Goal: Task Accomplishment & Management: Complete application form

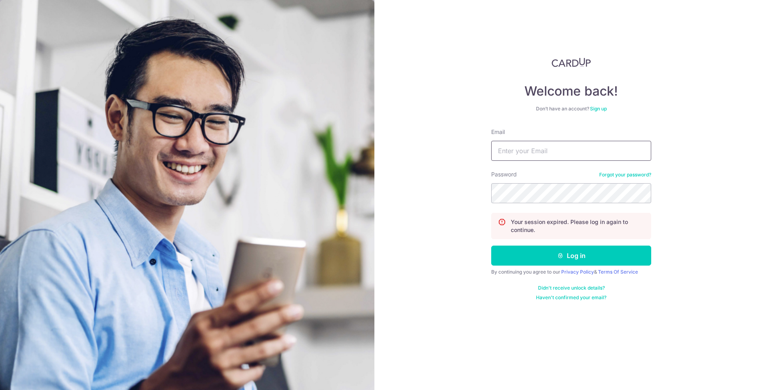
type input "[EMAIL_ADDRESS][DOMAIN_NAME]"
click at [571, 256] on button "Log in" at bounding box center [571, 256] width 160 height 20
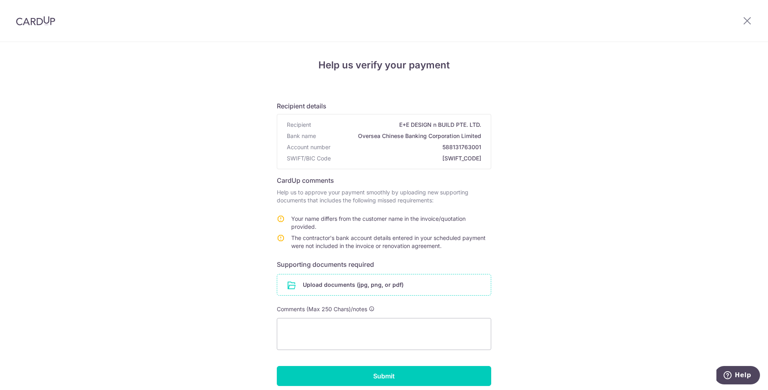
click at [345, 282] on input "file" at bounding box center [384, 285] width 214 height 21
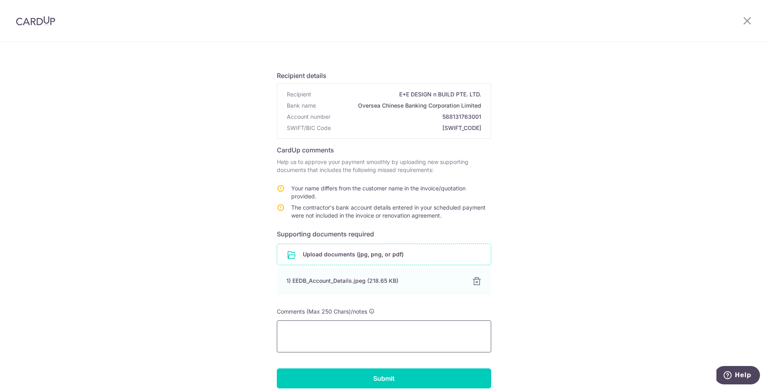
scroll to position [36, 0]
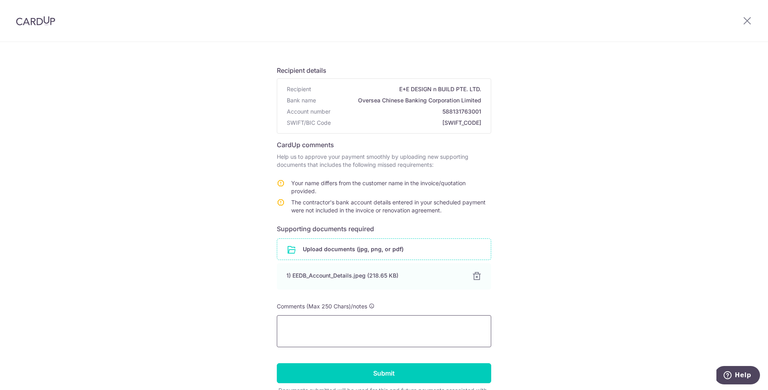
click at [349, 342] on textarea at bounding box center [384, 331] width 215 height 32
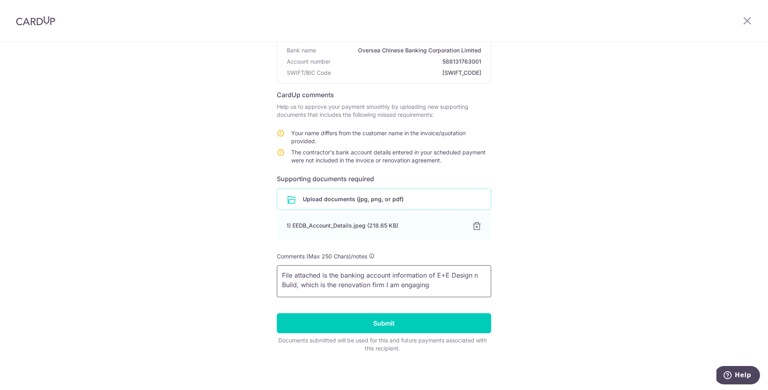
scroll to position [86, 0]
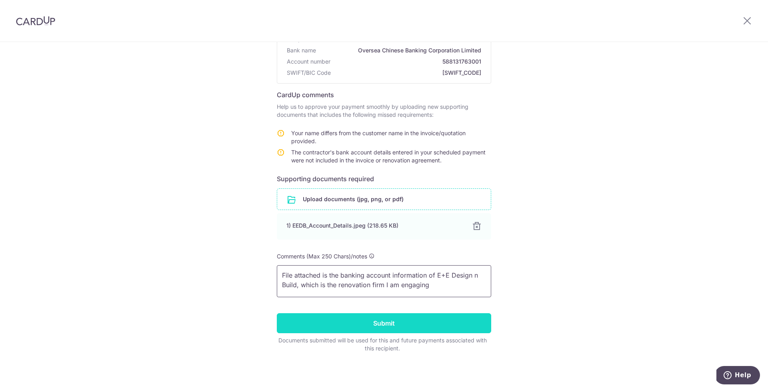
type textarea "File attached is the banking account information of E+E Design n Build, which i…"
click at [370, 325] on input "Submit" at bounding box center [384, 323] width 215 height 20
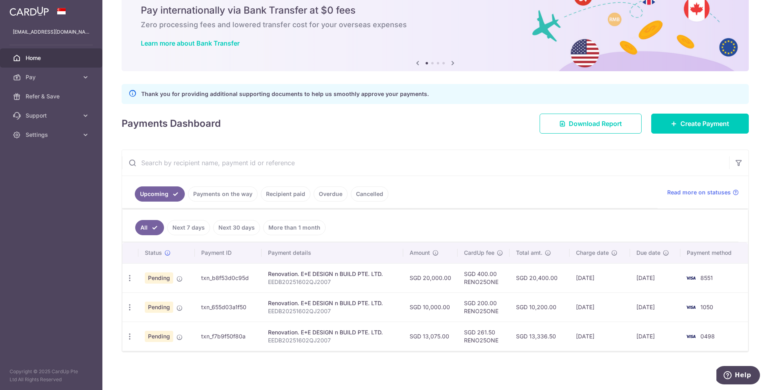
scroll to position [31, 0]
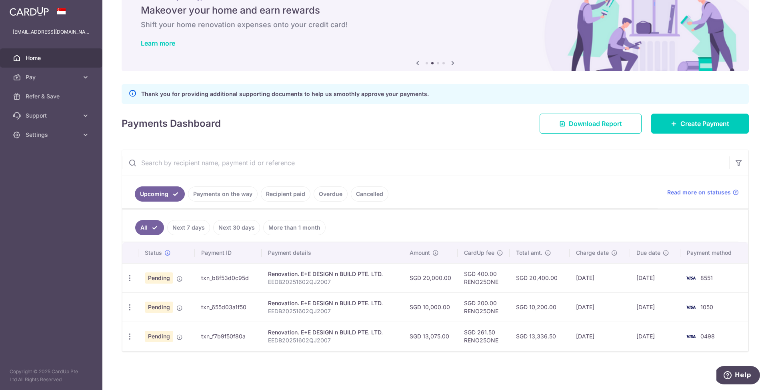
click at [487, 193] on ul "Upcoming Payments on the way Recipient paid Overdue Cancelled" at bounding box center [390, 192] width 536 height 32
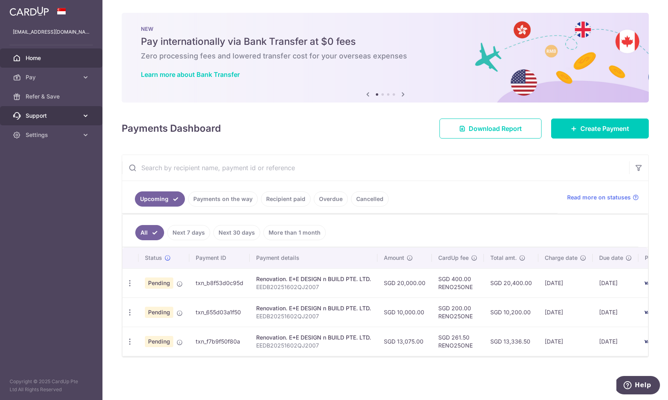
click at [44, 116] on span "Support" at bounding box center [52, 116] width 53 height 8
click at [34, 148] on link "Contact Us" at bounding box center [51, 153] width 102 height 19
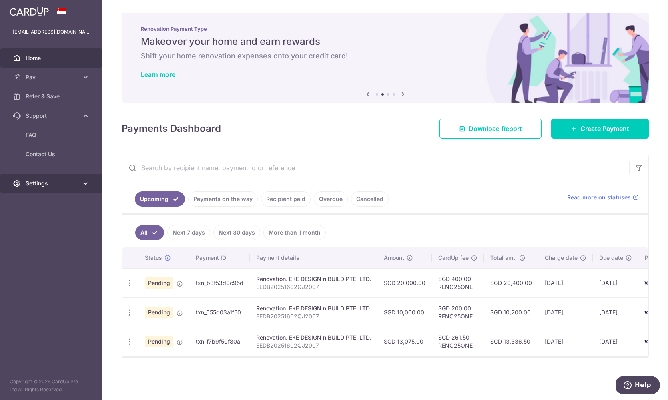
click at [72, 186] on span "Settings" at bounding box center [52, 183] width 53 height 8
click at [46, 209] on link "Account" at bounding box center [51, 202] width 102 height 19
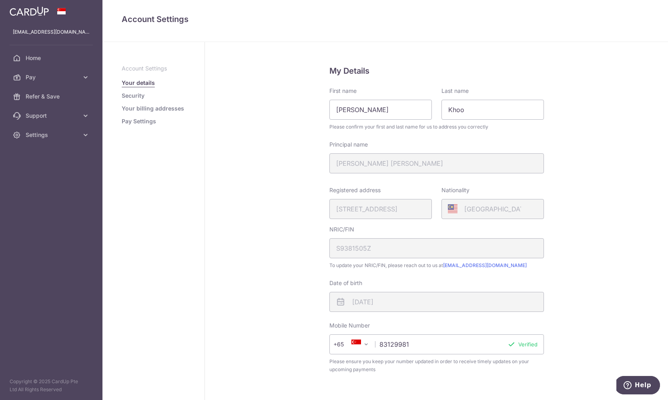
click at [645, 380] on button "Help" at bounding box center [637, 385] width 45 height 18
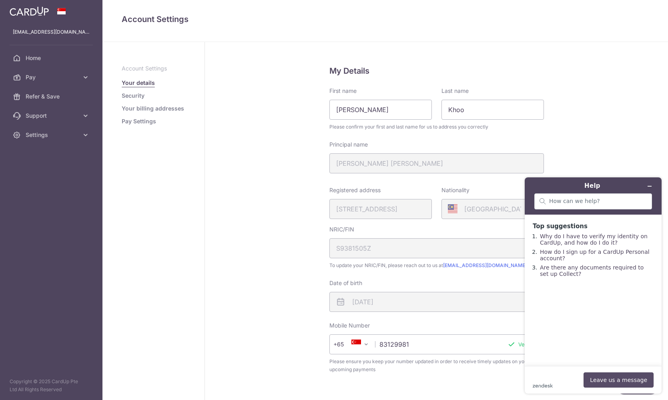
click at [606, 379] on button "Leave us a message" at bounding box center [618, 379] width 70 height 15
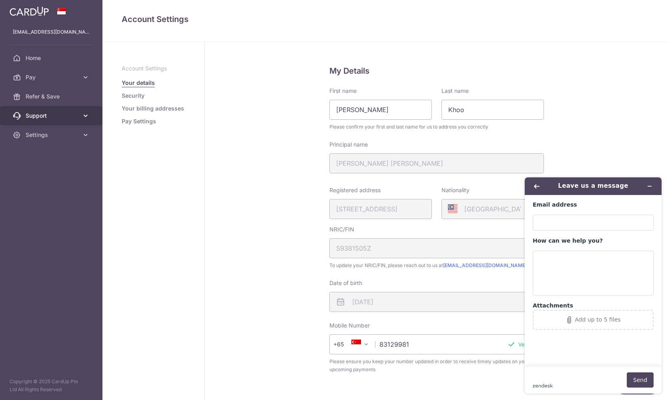
click at [55, 111] on link "Support" at bounding box center [51, 115] width 102 height 19
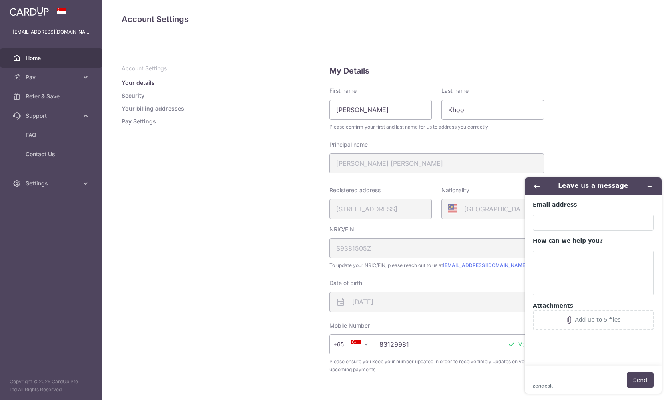
click at [50, 62] on link "Home" at bounding box center [51, 57] width 102 height 19
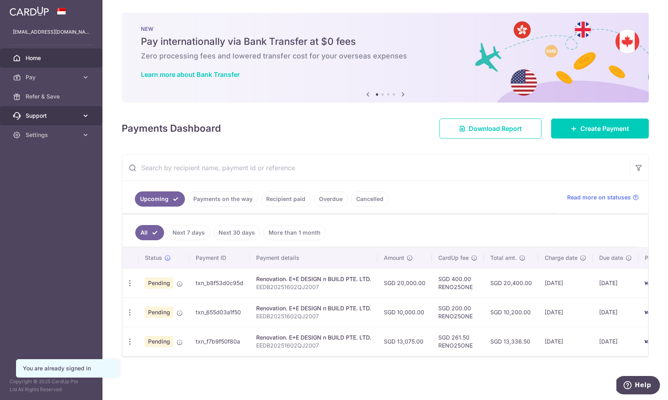
click at [70, 116] on span "Support" at bounding box center [52, 116] width 53 height 8
click at [37, 153] on span "Contact Us" at bounding box center [52, 154] width 53 height 8
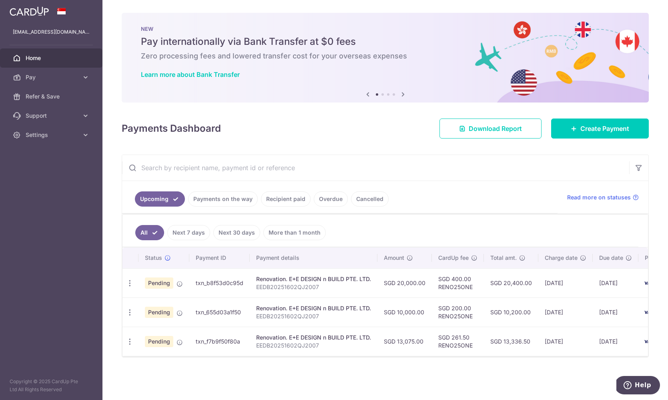
click at [223, 195] on link "Payments on the way" at bounding box center [223, 198] width 70 height 15
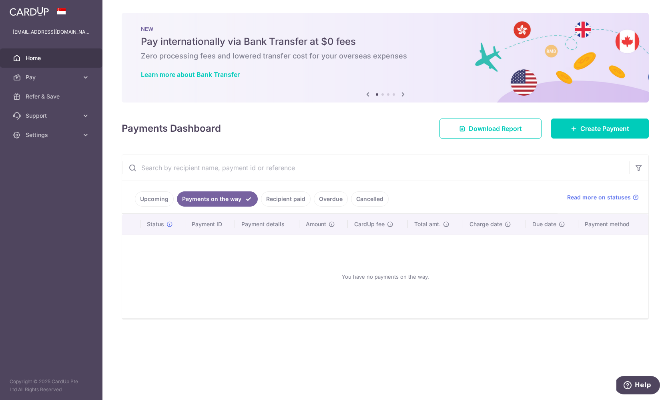
click at [157, 191] on ul "Upcoming Payments on the way Recipient paid Overdue Cancelled" at bounding box center [339, 197] width 435 height 32
click at [150, 195] on link "Upcoming" at bounding box center [154, 198] width 39 height 15
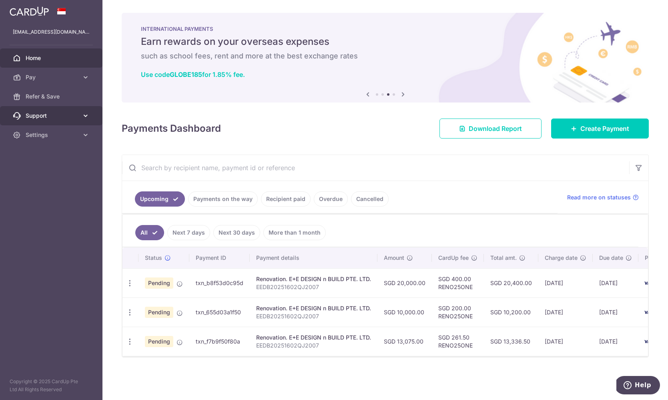
click at [64, 119] on span "Support" at bounding box center [52, 116] width 53 height 8
click at [35, 152] on span "Contact Us" at bounding box center [52, 154] width 53 height 8
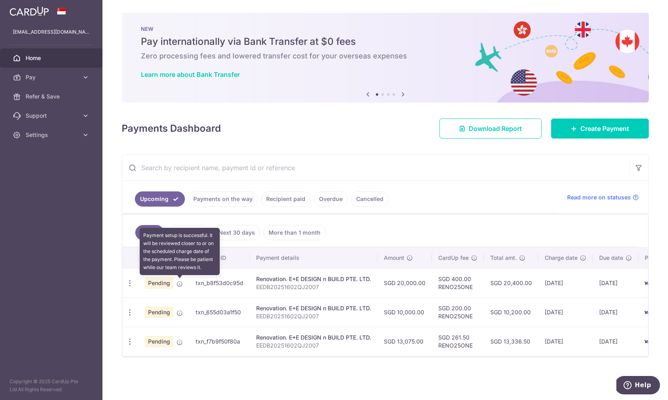
click at [178, 282] on icon at bounding box center [179, 284] width 6 height 6
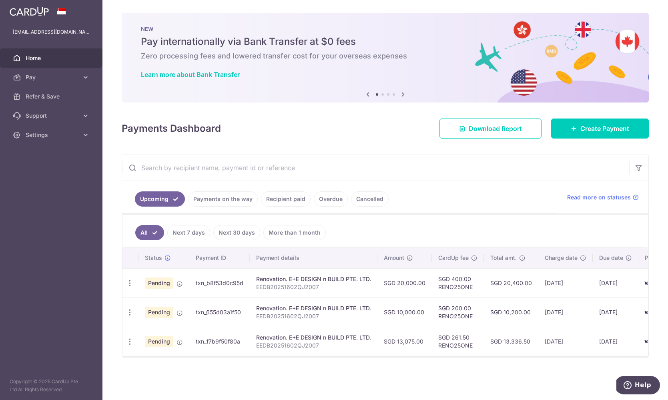
click at [155, 283] on span "Pending" at bounding box center [159, 282] width 28 height 11
click at [127, 284] on icon "button" at bounding box center [130, 283] width 8 height 8
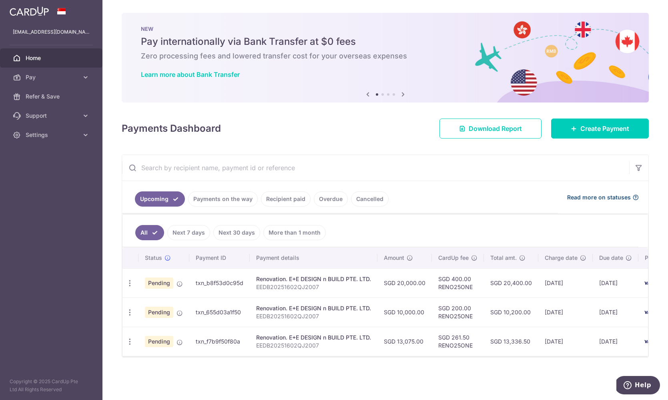
click at [589, 199] on span "Read more on statuses" at bounding box center [599, 197] width 64 height 8
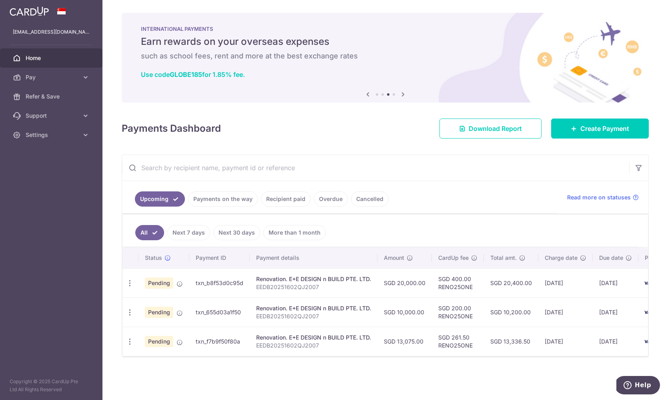
click at [632, 380] on button "Help" at bounding box center [637, 385] width 45 height 18
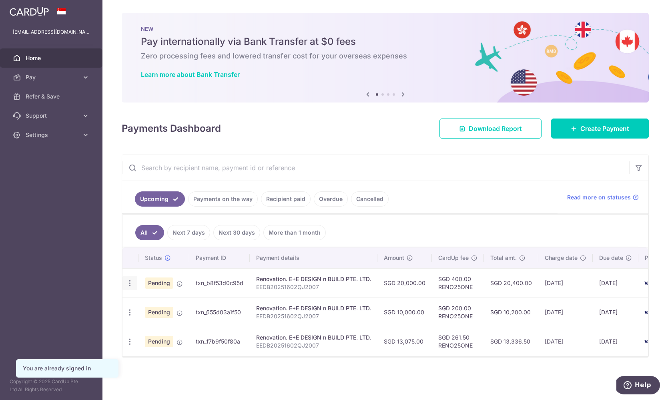
click at [132, 276] on div "Update payment Cancel payment Upload doc" at bounding box center [129, 283] width 15 height 15
click at [128, 283] on icon "button" at bounding box center [130, 283] width 8 height 8
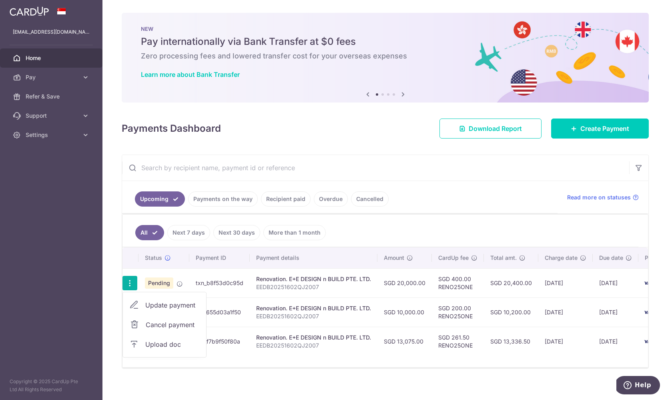
click at [156, 347] on span "Upload doc" at bounding box center [172, 344] width 54 height 10
